Goal: Complete application form

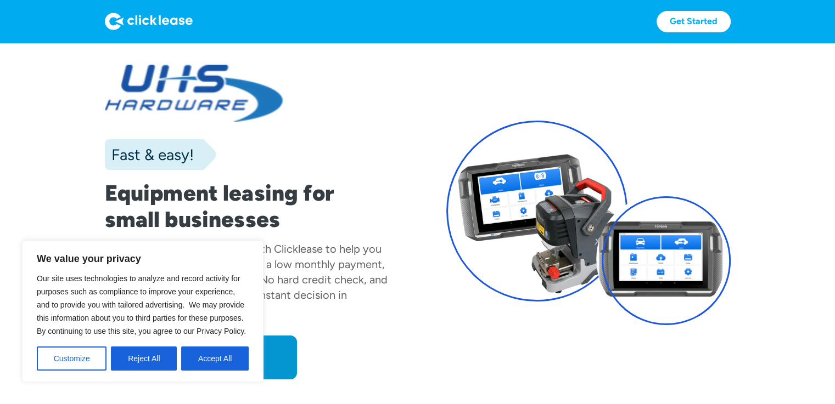
click at [685, 8] on div "Get Started Get Started" at bounding box center [418, 21] width 626 height 43
click at [696, 11] on link "Get Started" at bounding box center [693, 21] width 74 height 21
